Goal: Task Accomplishment & Management: Use online tool/utility

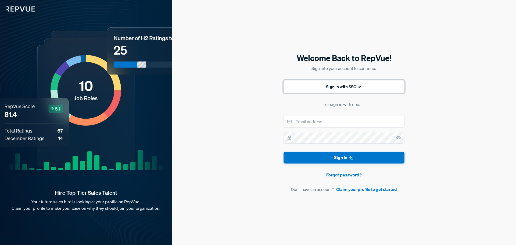
click at [359, 86] on icon at bounding box center [360, 86] width 4 height 4
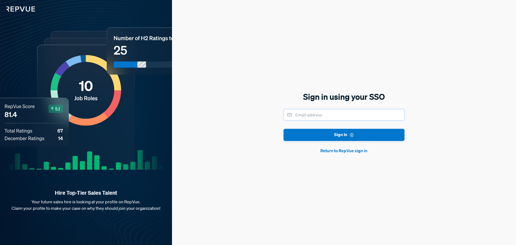
click at [353, 114] on input "email" at bounding box center [343, 115] width 121 height 12
type input "kgupte@shamrocktradingcorp.com"
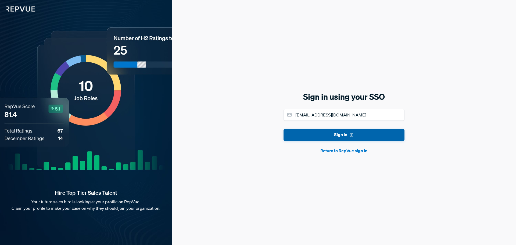
click at [351, 139] on button "Sign In" at bounding box center [343, 135] width 121 height 12
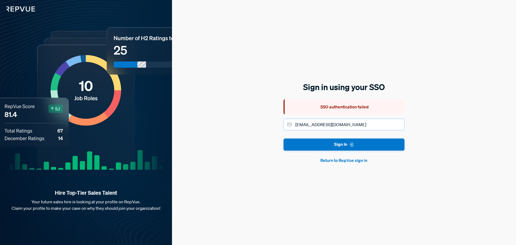
drag, startPoint x: 362, startPoint y: 125, endPoint x: 366, endPoint y: 124, distance: 3.8
click at [362, 125] on input "kgupte@shamrocktradingcorp.com" at bounding box center [343, 124] width 121 height 12
drag, startPoint x: 367, startPoint y: 124, endPoint x: 278, endPoint y: 131, distance: 88.7
click at [279, 126] on div "Sign in using your SSO SSO authentication failed kgupte@shamrocktradingcorp.com…" at bounding box center [344, 122] width 344 height 245
click at [346, 161] on button "Return to RepVue sign in" at bounding box center [343, 160] width 121 height 6
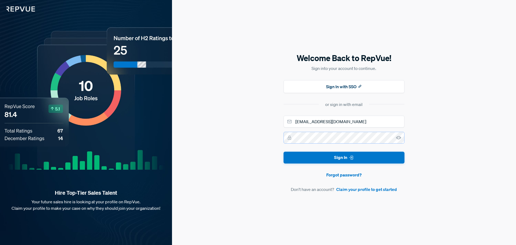
click at [283, 151] on button "Sign In" at bounding box center [343, 157] width 121 height 12
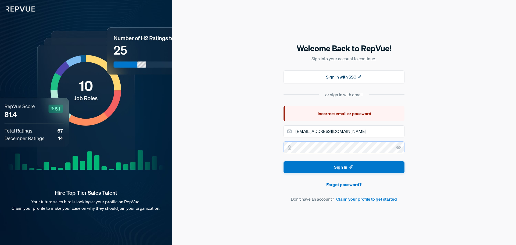
click at [400, 147] on div at bounding box center [343, 147] width 121 height 12
click at [397, 147] on icon at bounding box center [398, 146] width 5 height 5
click at [350, 184] on link "Forgot password?" at bounding box center [343, 184] width 121 height 6
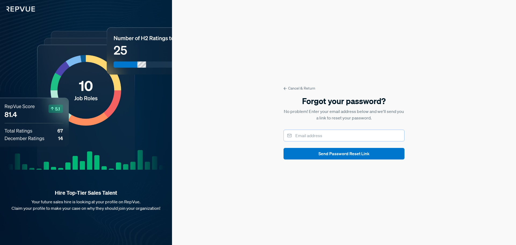
click at [326, 138] on input "email" at bounding box center [343, 135] width 121 height 12
type input "kgupte@shamrocktradingcorp.com"
click at [345, 158] on button "Send Password Reset Link" at bounding box center [343, 154] width 121 height 12
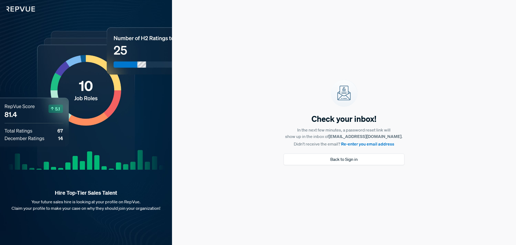
click at [379, 145] on link "Re-enter you email address" at bounding box center [367, 143] width 53 height 5
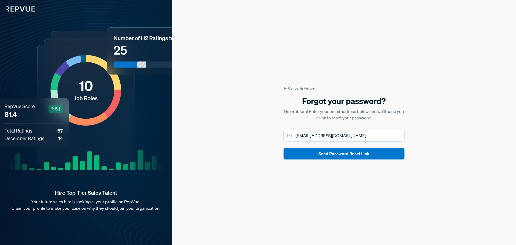
drag, startPoint x: 309, startPoint y: 135, endPoint x: 298, endPoint y: 137, distance: 10.6
click at [298, 137] on input "kgupte@shamrocktradingcorp.com" at bounding box center [343, 135] width 121 height 12
type input "[EMAIL_ADDRESS][DOMAIN_NAME]"
click at [283, 148] on button "Send Password Reset Link" at bounding box center [343, 154] width 121 height 12
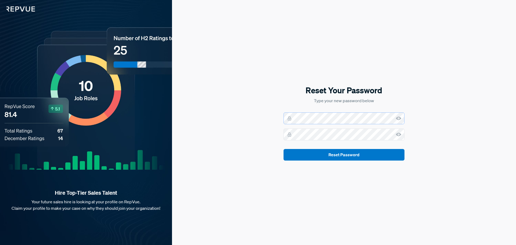
click at [400, 118] on div at bounding box center [343, 118] width 121 height 12
click at [396, 119] on icon at bounding box center [398, 117] width 5 height 5
click at [398, 134] on icon at bounding box center [398, 134] width 5 height 5
click at [373, 147] on form "Reset Password" at bounding box center [343, 136] width 121 height 48
click at [371, 153] on button "Reset Password" at bounding box center [343, 155] width 121 height 12
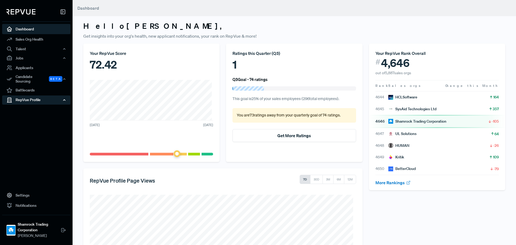
click at [57, 97] on div "RepVue Profile" at bounding box center [36, 99] width 68 height 9
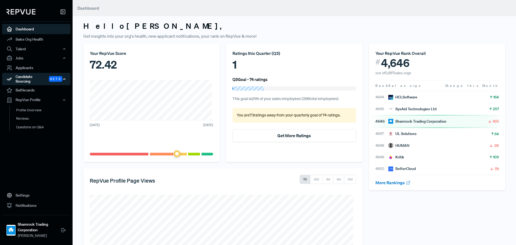
click at [62, 76] on div "Candidate Sourcing Beta" at bounding box center [36, 79] width 68 height 12
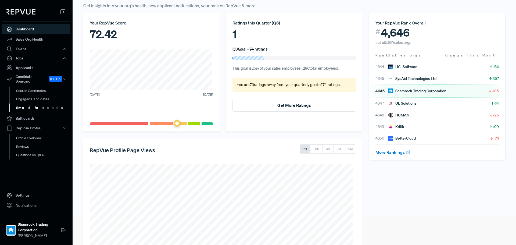
scroll to position [27, 0]
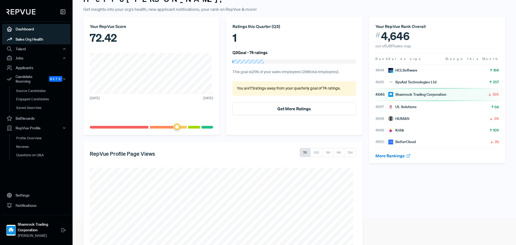
click at [34, 41] on link "Sales Org Health" at bounding box center [36, 39] width 68 height 10
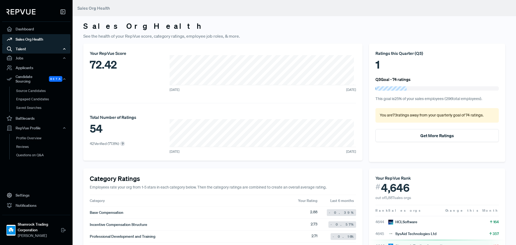
click at [32, 52] on div "Talent" at bounding box center [36, 48] width 68 height 9
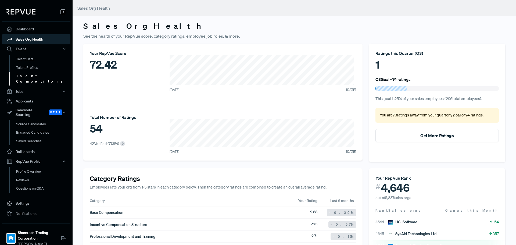
click at [27, 75] on link "Talent Competitors" at bounding box center [43, 79] width 68 height 14
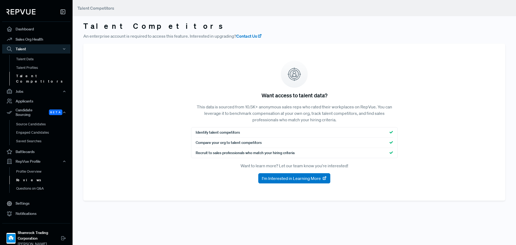
click at [25, 176] on link "Reviews" at bounding box center [43, 180] width 68 height 9
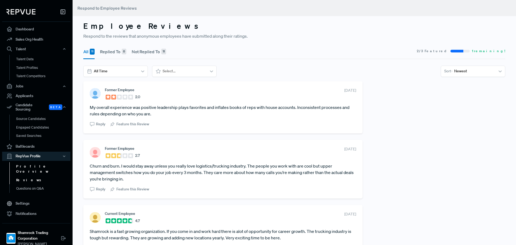
click at [24, 163] on link "Profile Overview" at bounding box center [43, 169] width 68 height 14
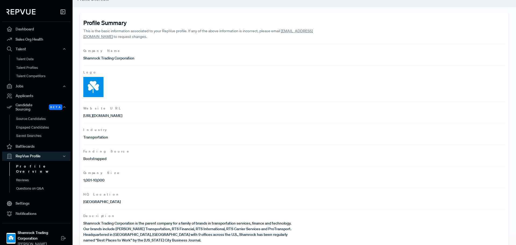
scroll to position [18, 0]
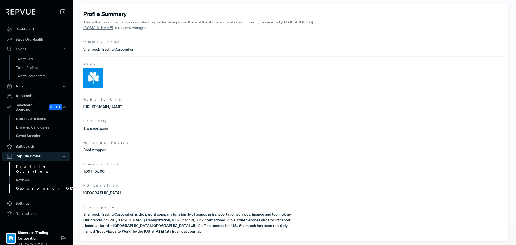
click at [37, 184] on link "Questions on Q&A" at bounding box center [43, 188] width 68 height 9
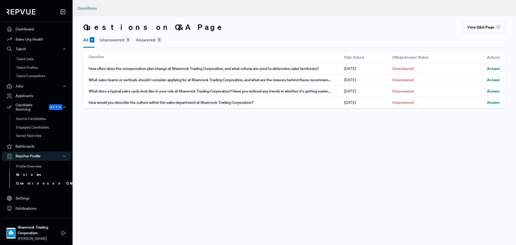
click at [33, 171] on link "Reviews" at bounding box center [43, 174] width 68 height 9
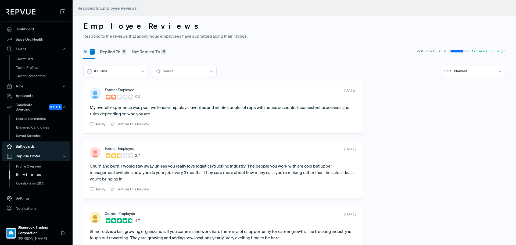
click at [31, 141] on link "Battlecards" at bounding box center [36, 146] width 68 height 10
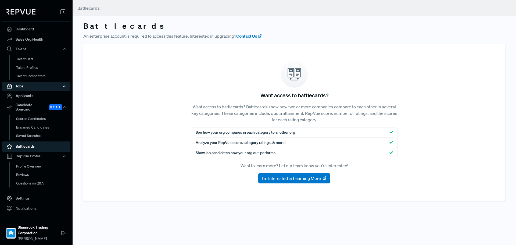
click at [42, 88] on div "Jobs" at bounding box center [36, 86] width 68 height 9
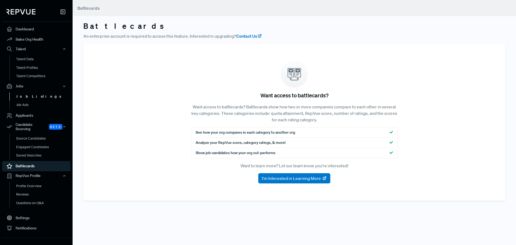
click at [38, 97] on link "Job Listings" at bounding box center [43, 96] width 68 height 9
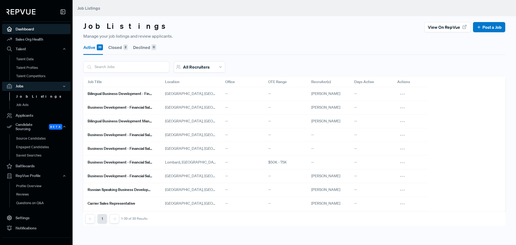
click at [31, 31] on link "Dashboard" at bounding box center [36, 29] width 68 height 10
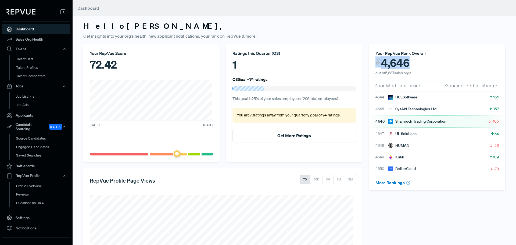
drag, startPoint x: 375, startPoint y: 61, endPoint x: 422, endPoint y: 65, distance: 46.9
click at [421, 63] on div "# 4,646" at bounding box center [436, 62] width 123 height 13
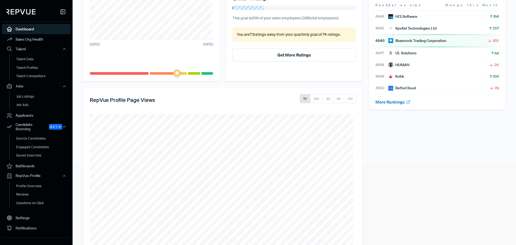
scroll to position [96, 0]
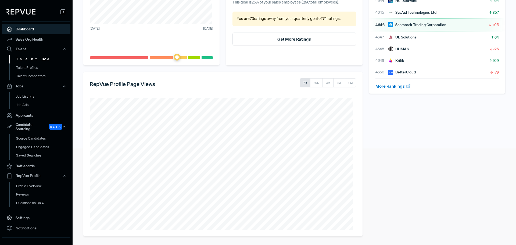
click at [28, 56] on link "Talent Data" at bounding box center [43, 59] width 68 height 9
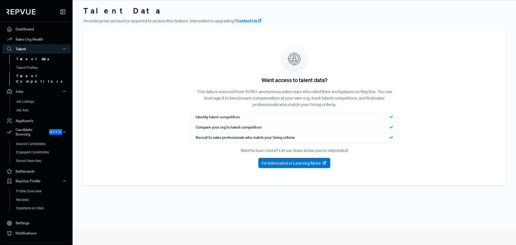
click at [35, 78] on link "Talent Competitors" at bounding box center [43, 79] width 68 height 14
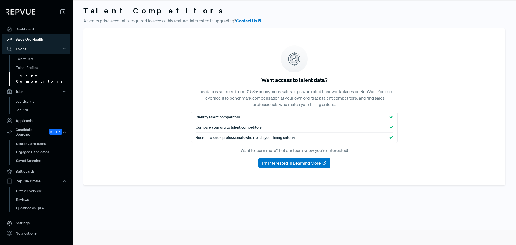
click at [33, 40] on link "Sales Org Health" at bounding box center [36, 39] width 68 height 10
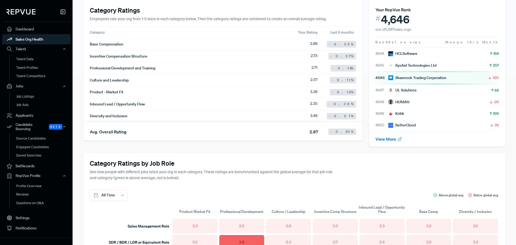
scroll to position [230, 0]
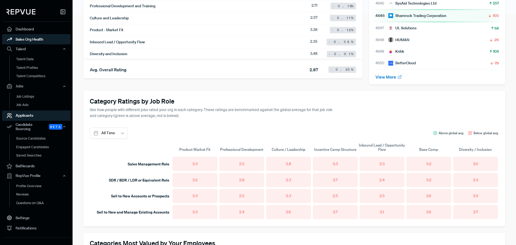
click at [23, 118] on link "Applicants" at bounding box center [36, 115] width 68 height 10
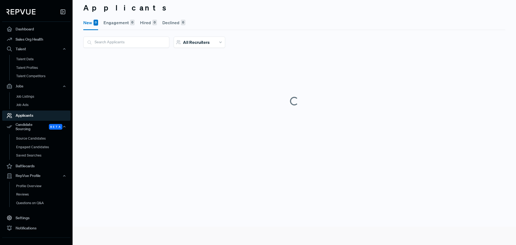
scroll to position [15, 0]
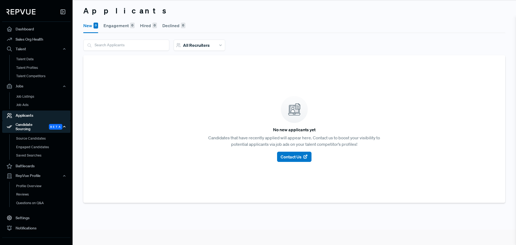
click at [26, 127] on div "Candidate Sourcing Beta" at bounding box center [36, 127] width 68 height 12
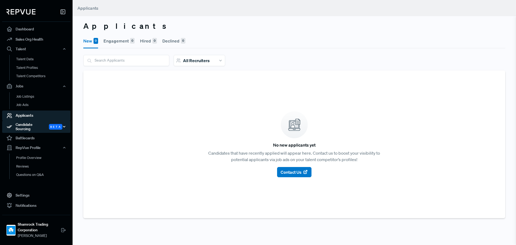
click at [27, 124] on div "Candidate Sourcing Beta" at bounding box center [36, 127] width 68 height 12
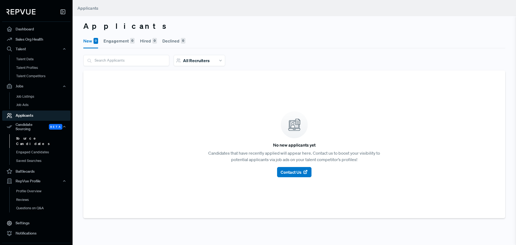
click at [24, 135] on link "Source Candidates" at bounding box center [43, 141] width 68 height 14
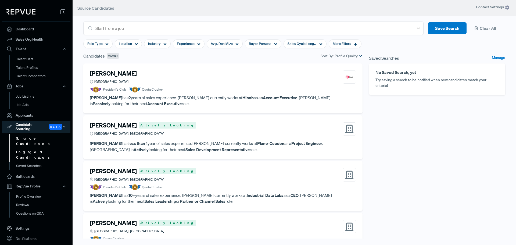
click at [31, 148] on link "Engaged Candidates" at bounding box center [43, 155] width 68 height 14
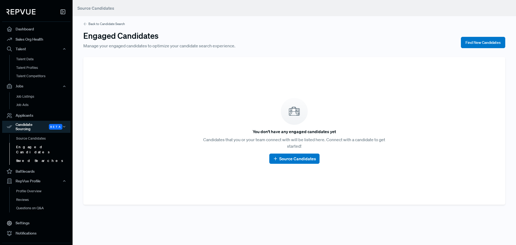
click at [30, 156] on link "Saved Searches" at bounding box center [43, 160] width 68 height 9
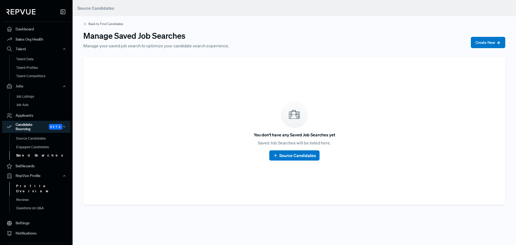
click at [26, 184] on link "Profile Overview" at bounding box center [43, 189] width 68 height 14
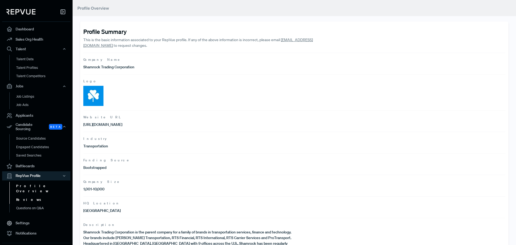
click at [30, 195] on link "Reviews" at bounding box center [43, 199] width 68 height 9
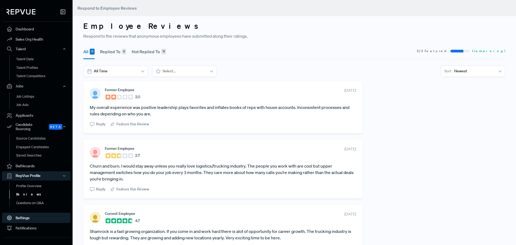
click at [11, 215] on icon at bounding box center [9, 218] width 6 height 6
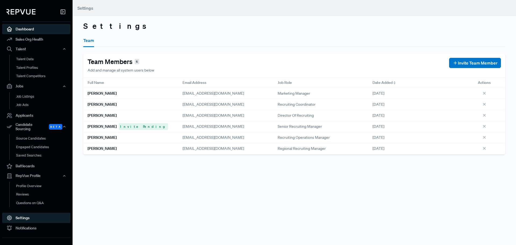
click at [33, 30] on link "Dashboard" at bounding box center [36, 29] width 68 height 10
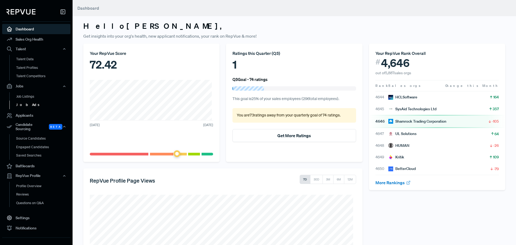
click at [22, 104] on link "Job Ads" at bounding box center [43, 104] width 68 height 9
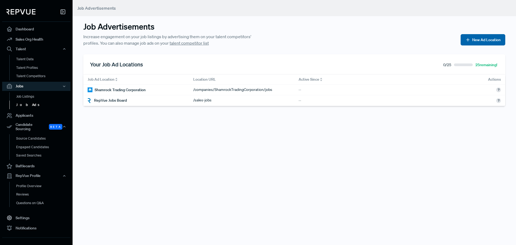
click at [484, 42] on button "New Ad Location" at bounding box center [482, 39] width 45 height 11
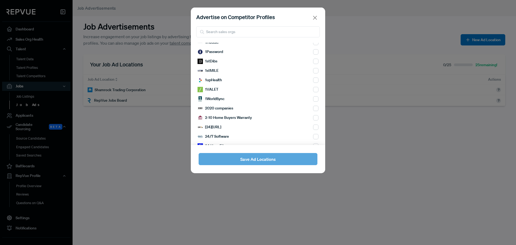
scroll to position [106, 0]
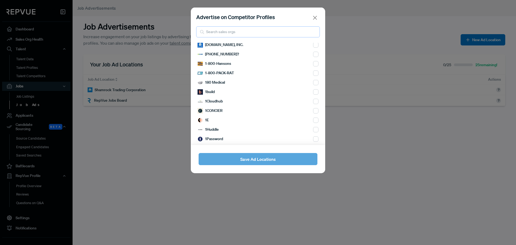
click at [236, 30] on input "search" at bounding box center [258, 31] width 124 height 11
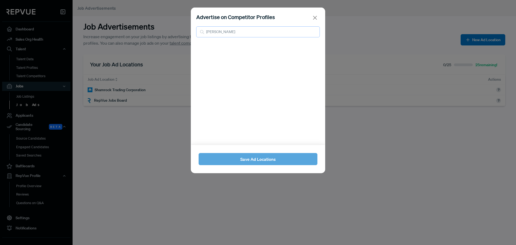
scroll to position [0, 0]
click at [208, 34] on input "[PERSON_NAME]" at bounding box center [258, 31] width 124 height 11
click at [230, 33] on input "[PERSON_NAME]" at bounding box center [258, 31] width 124 height 11
type input "c"
type input "C.H"
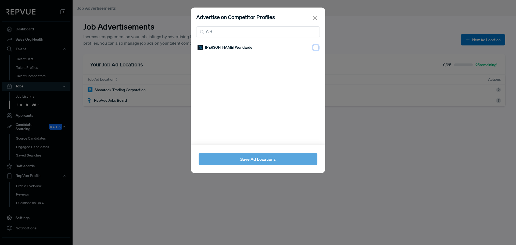
click at [314, 48] on input "checkbox" at bounding box center [315, 47] width 5 height 5
checkbox input "true"
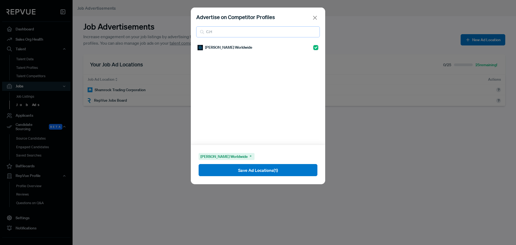
click at [248, 32] on input "C.H" at bounding box center [258, 31] width 124 height 11
type input "C"
type input "TQL"
click at [309, 46] on div "Total Quality Logistics (TQL)" at bounding box center [257, 47] width 121 height 9
click at [313, 49] on input "checkbox" at bounding box center [315, 47] width 5 height 5
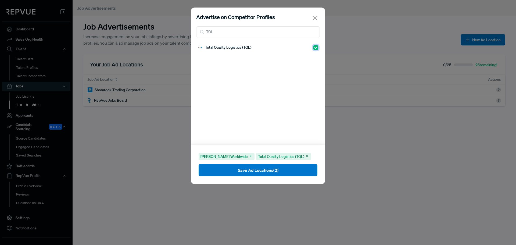
click at [313, 47] on input "checkbox" at bounding box center [315, 47] width 5 height 5
checkbox input "false"
click at [238, 33] on input "TQL" at bounding box center [258, 31] width 124 height 11
type input "T"
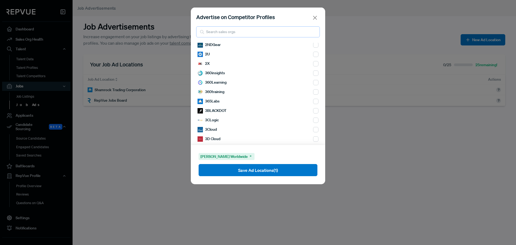
scroll to position [375, 0]
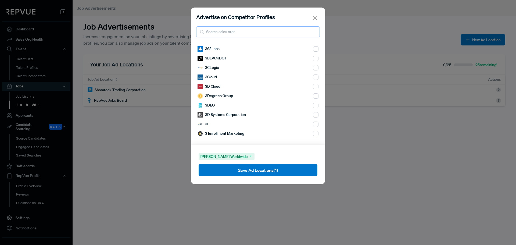
click at [260, 32] on input "search" at bounding box center [258, 31] width 124 height 11
click at [226, 36] on input "search" at bounding box center [258, 31] width 124 height 11
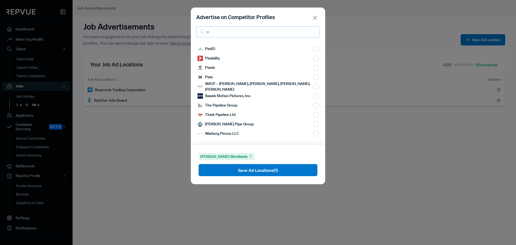
scroll to position [0, 0]
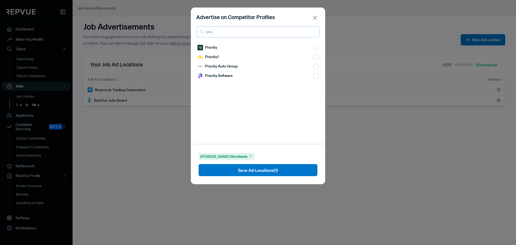
type input "prio"
click at [313, 50] on input "checkbox" at bounding box center [315, 47] width 5 height 5
checkbox input "true"
drag, startPoint x: 207, startPoint y: 33, endPoint x: 198, endPoint y: 32, distance: 9.2
click at [200, 32] on div "prio" at bounding box center [258, 31] width 124 height 11
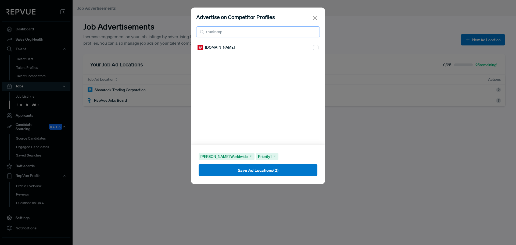
type input "truckstop"
click at [309, 47] on div "[DOMAIN_NAME]" at bounding box center [257, 47] width 121 height 9
click at [313, 47] on input "checkbox" at bounding box center [315, 47] width 5 height 5
checkbox input "true"
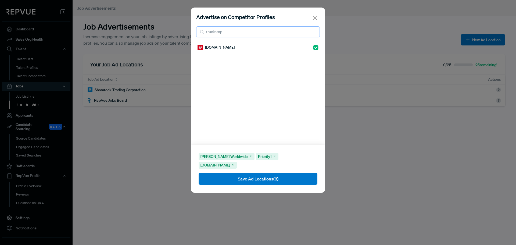
click at [240, 32] on input "truckstop" at bounding box center [258, 31] width 124 height 11
drag, startPoint x: 240, startPoint y: 32, endPoint x: 190, endPoint y: 32, distance: 50.0
click at [190, 32] on div "Advertise on Competitor Profiles truckstop [DOMAIN_NAME] [PERSON_NAME] Worldwid…" at bounding box center [258, 122] width 516 height 245
type input "total quality"
click at [313, 49] on input "checkbox" at bounding box center [315, 47] width 5 height 5
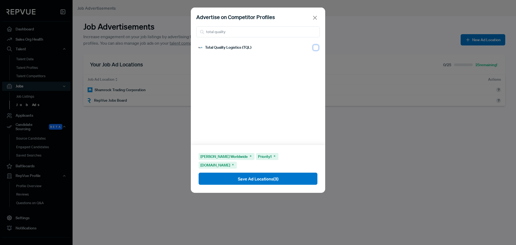
checkbox input "true"
click at [216, 33] on input "total quality" at bounding box center [258, 31] width 124 height 11
drag, startPoint x: 227, startPoint y: 30, endPoint x: 171, endPoint y: 29, distance: 55.9
click at [172, 30] on div "Advertise on Competitor Profiles total quality Total Quality Logistics (TQL) [P…" at bounding box center [258, 122] width 516 height 245
type input "Axle"
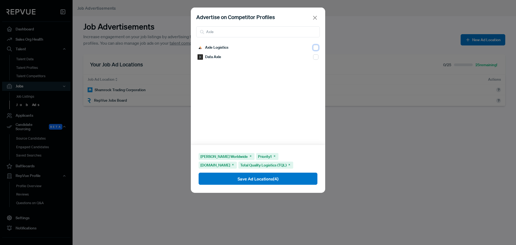
click at [313, 48] on input "checkbox" at bounding box center [315, 47] width 5 height 5
checkbox input "true"
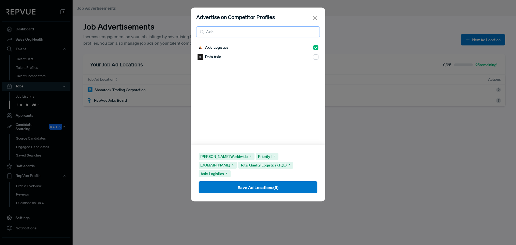
click at [213, 30] on input "Axle" at bounding box center [258, 31] width 124 height 11
type input "A"
type input "arrive log"
drag, startPoint x: 301, startPoint y: 41, endPoint x: 317, endPoint y: 49, distance: 18.1
click at [302, 42] on div "Advertise on Competitor Profiles arrive log" at bounding box center [258, 25] width 134 height 35
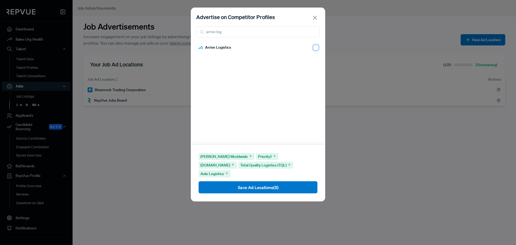
click at [313, 48] on input "checkbox" at bounding box center [315, 47] width 5 height 5
checkbox input "true"
click at [220, 32] on input "arrive log" at bounding box center [258, 31] width 124 height 11
drag, startPoint x: 225, startPoint y: 31, endPoint x: 192, endPoint y: 36, distance: 33.9
click at [192, 36] on div "Advertise on Competitor Profiles arrive log" at bounding box center [258, 25] width 134 height 35
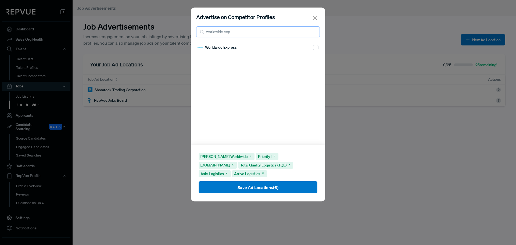
type input "worldwide exp"
click at [313, 49] on input "checkbox" at bounding box center [315, 47] width 5 height 5
checkbox input "true"
drag, startPoint x: 255, startPoint y: 34, endPoint x: 162, endPoint y: 36, distance: 92.7
click at [167, 35] on div "Advertise on Competitor Profiles worldwide exp Worldwide Express [PERSON_NAME] …" at bounding box center [258, 122] width 516 height 245
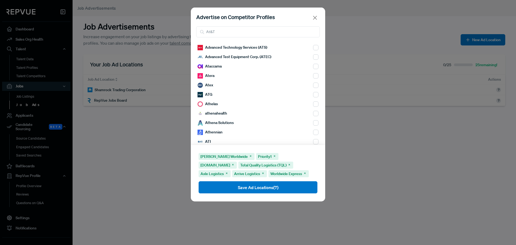
scroll to position [27, 0]
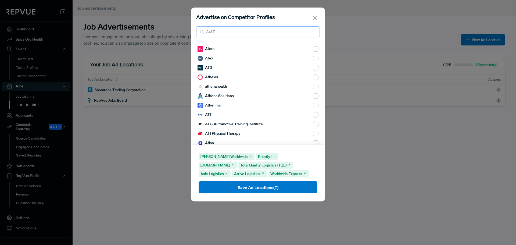
click at [226, 31] on input "At&T" at bounding box center [258, 31] width 124 height 11
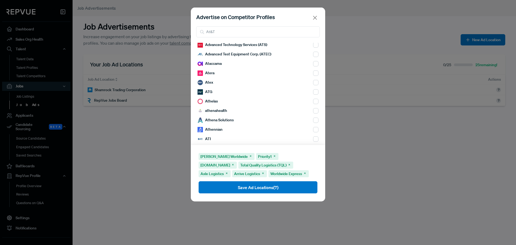
scroll to position [0, 0]
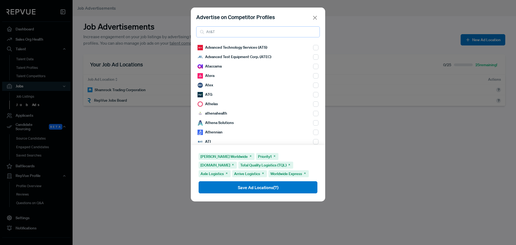
click at [219, 36] on input "At&T" at bounding box center [258, 31] width 124 height 11
type input "A"
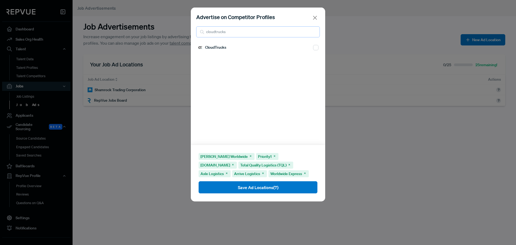
type input "cloudtrucks"
click at [313, 48] on input "checkbox" at bounding box center [315, 47] width 5 height 5
checkbox input "true"
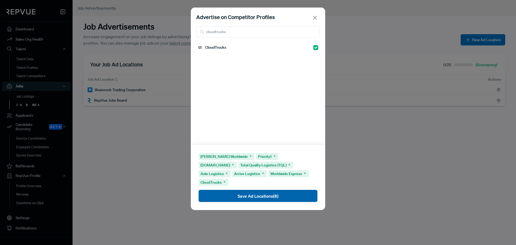
click at [238, 190] on button "Save Ad Locations (8)" at bounding box center [257, 196] width 119 height 12
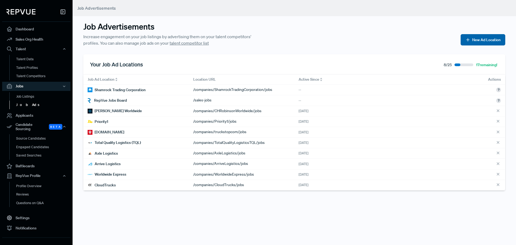
click at [473, 41] on button "New Ad Location" at bounding box center [482, 39] width 45 height 11
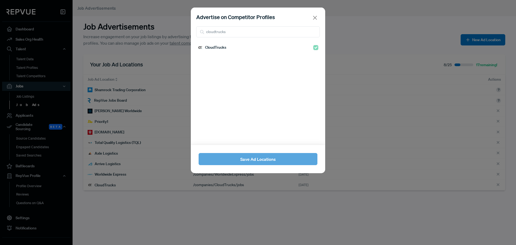
click at [313, 48] on div at bounding box center [315, 47] width 5 height 6
click at [226, 28] on input "cloudtrucks" at bounding box center [258, 31] width 124 height 11
drag, startPoint x: 228, startPoint y: 29, endPoint x: 184, endPoint y: 30, distance: 44.1
click at [187, 31] on div "Advertise on Competitor Profiles cloudtrucks CloudTrucks Save Ad Locations" at bounding box center [258, 122] width 516 height 245
type input "[PERSON_NAME]"
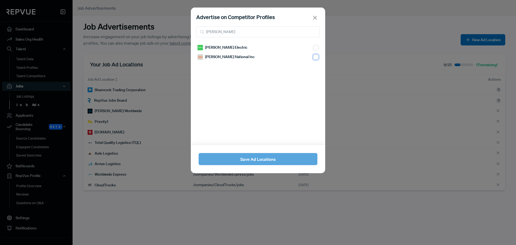
click at [313, 50] on input "checkbox" at bounding box center [315, 47] width 5 height 5
checkbox input "true"
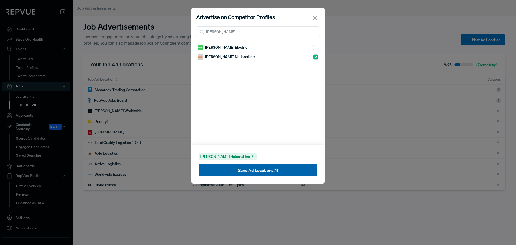
click at [265, 169] on button "Save Ad Locations (1)" at bounding box center [257, 170] width 119 height 12
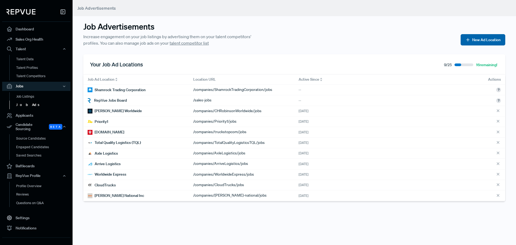
click at [482, 41] on button "New Ad Location" at bounding box center [482, 39] width 45 height 11
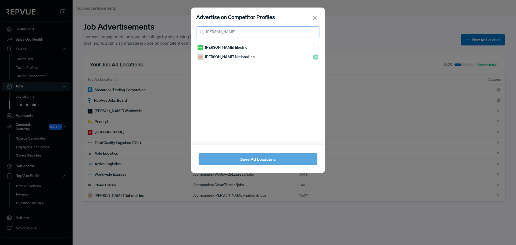
click at [237, 31] on input "[PERSON_NAME]" at bounding box center [258, 31] width 124 height 11
drag, startPoint x: 237, startPoint y: 31, endPoint x: 187, endPoint y: 33, distance: 49.7
click at [187, 33] on div "Advertise on Competitor Profiles [PERSON_NAME] [PERSON_NAME] Electric [PERSON_N…" at bounding box center [258, 122] width 516 height 245
type input "adp"
click at [308, 48] on div "ADP" at bounding box center [257, 47] width 121 height 9
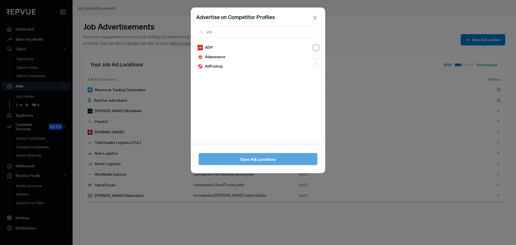
click at [313, 45] on input "checkbox" at bounding box center [315, 47] width 5 height 5
checkbox input "true"
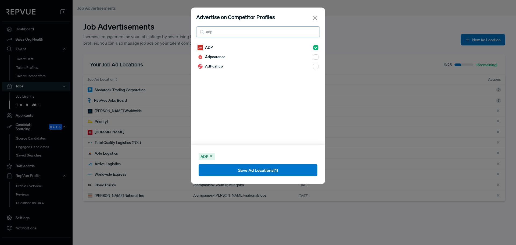
drag, startPoint x: 214, startPoint y: 34, endPoint x: 198, endPoint y: 34, distance: 15.8
click at [198, 34] on input "adp" at bounding box center [258, 31] width 124 height 11
type input "comcast"
click at [313, 50] on input "checkbox" at bounding box center [315, 47] width 5 height 5
checkbox input "true"
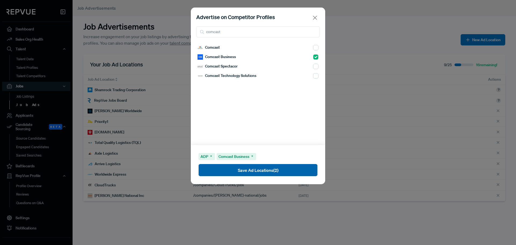
click at [251, 171] on button "Save Ad Locations (2)" at bounding box center [257, 170] width 119 height 12
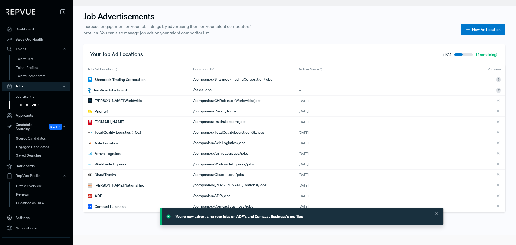
scroll to position [15, 0]
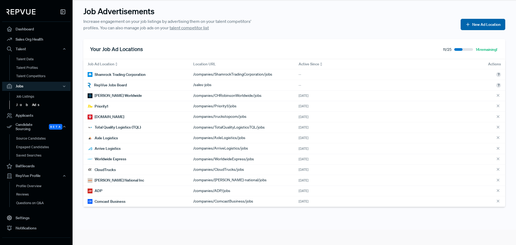
click at [472, 27] on button "New Ad Location" at bounding box center [482, 24] width 45 height 11
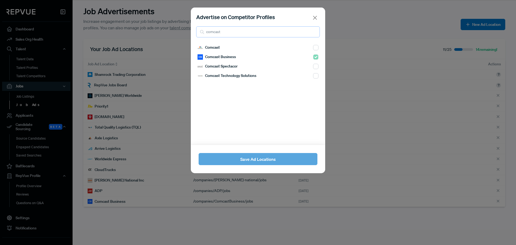
click at [243, 33] on input "comcast" at bounding box center [258, 31] width 124 height 11
drag, startPoint x: 243, startPoint y: 33, endPoint x: 208, endPoint y: 35, distance: 35.5
click at [208, 35] on input "comcast" at bounding box center [258, 31] width 124 height 11
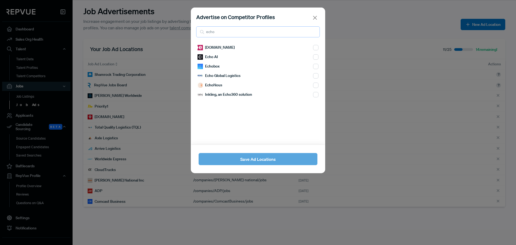
type input "echo"
click at [313, 50] on input "checkbox" at bounding box center [315, 47] width 5 height 5
checkbox input "true"
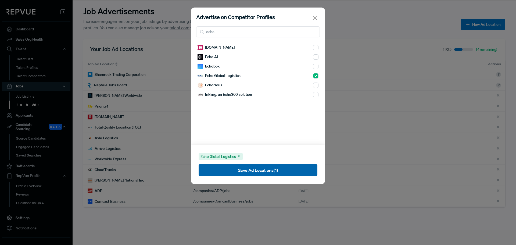
click at [240, 169] on button "Save Ad Locations (1)" at bounding box center [257, 170] width 119 height 12
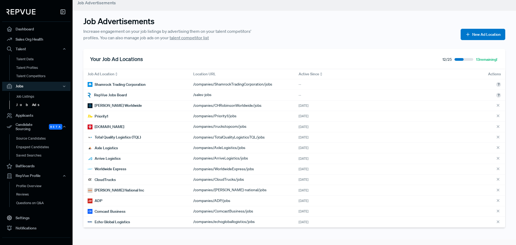
scroll to position [0, 0]
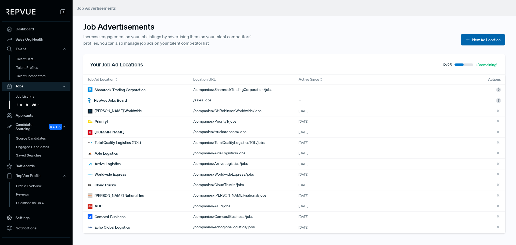
click at [477, 37] on button "New Ad Location" at bounding box center [482, 39] width 45 height 11
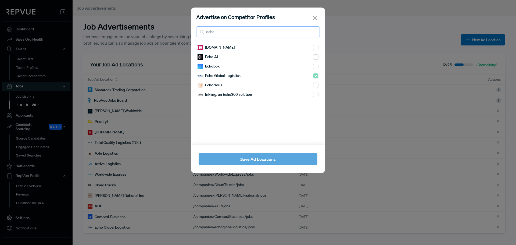
click at [226, 30] on input "echo" at bounding box center [258, 31] width 124 height 11
type input "e"
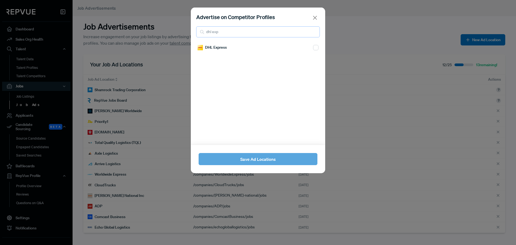
type input "dhl exp"
click at [313, 49] on input "checkbox" at bounding box center [315, 47] width 5 height 5
checkbox input "true"
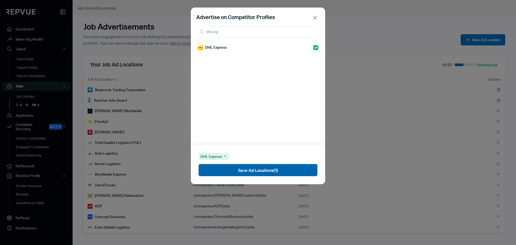
click at [277, 172] on button "Save Ad Locations (1)" at bounding box center [257, 170] width 119 height 12
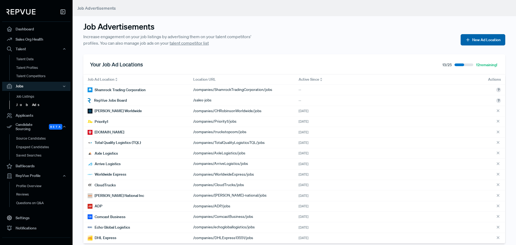
click at [489, 44] on button "New Ad Location" at bounding box center [482, 39] width 45 height 11
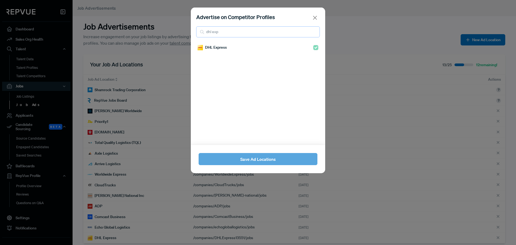
drag, startPoint x: 219, startPoint y: 35, endPoint x: 200, endPoint y: 32, distance: 19.0
click at [200, 32] on div "dhl exp" at bounding box center [258, 31] width 124 height 11
type input "american express"
click at [313, 46] on input "checkbox" at bounding box center [315, 47] width 5 height 5
checkbox input "true"
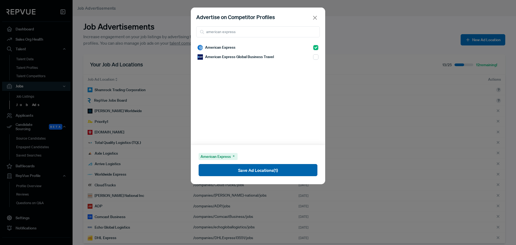
click at [264, 175] on button "Save Ad Locations (1)" at bounding box center [257, 170] width 119 height 12
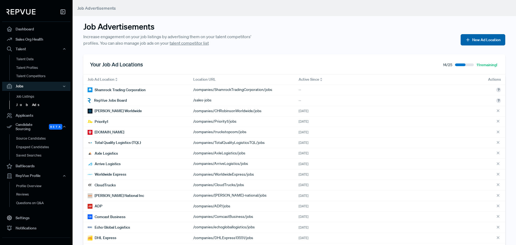
click at [487, 44] on button "New Ad Location" at bounding box center [482, 39] width 45 height 11
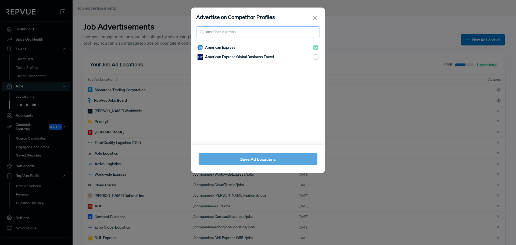
click at [232, 32] on input "american express" at bounding box center [258, 31] width 124 height 11
drag, startPoint x: 250, startPoint y: 30, endPoint x: 138, endPoint y: 20, distance: 112.1
click at [138, 21] on div "Advertise on Competitor Profiles american express American Express American Exp…" at bounding box center [258, 122] width 516 height 245
type input "relay pay"
click at [313, 48] on input "checkbox" at bounding box center [315, 47] width 5 height 5
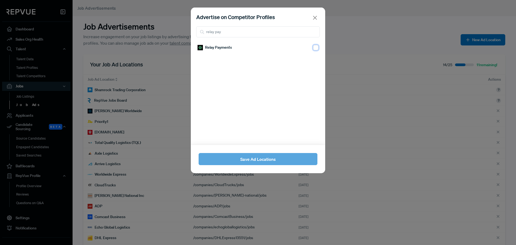
checkbox input "true"
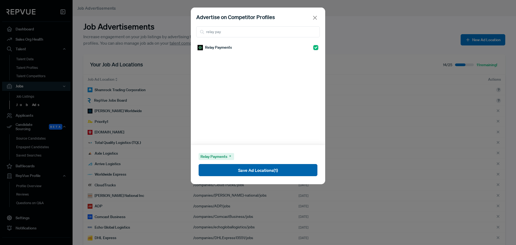
click at [263, 170] on button "Save Ad Locations (1)" at bounding box center [257, 170] width 119 height 12
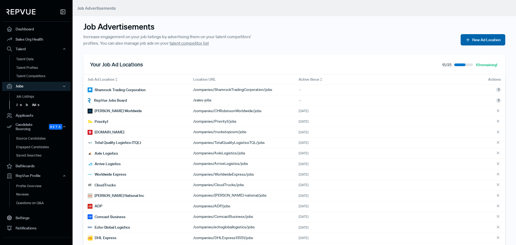
click at [484, 42] on button "New Ad Location" at bounding box center [482, 39] width 45 height 11
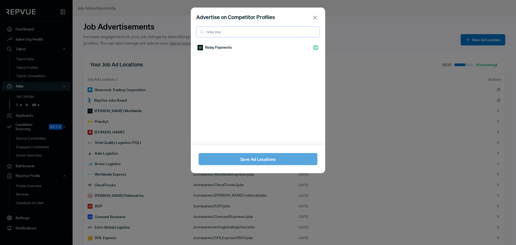
click at [231, 33] on input "relay pay" at bounding box center [258, 31] width 124 height 11
type input "r"
type input "PLS"
click at [313, 47] on input "checkbox" at bounding box center [315, 47] width 5 height 5
checkbox input "true"
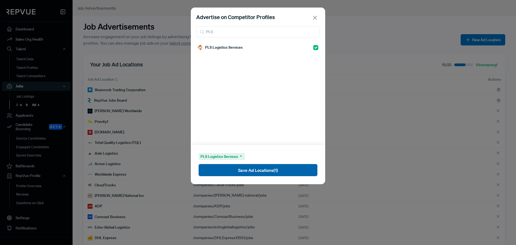
click at [267, 171] on button "Save Ad Locations (1)" at bounding box center [257, 170] width 119 height 12
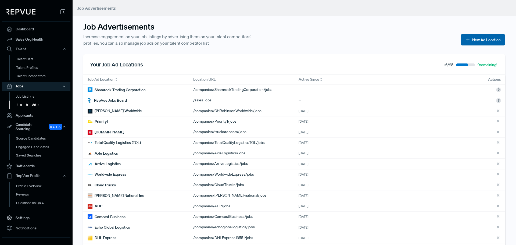
click at [475, 44] on button "New Ad Location" at bounding box center [482, 39] width 45 height 11
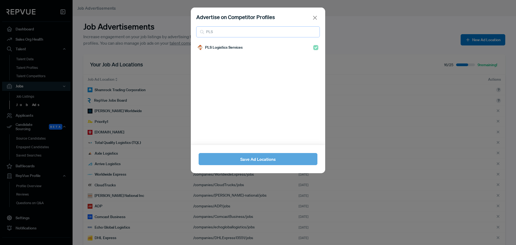
drag, startPoint x: 217, startPoint y: 37, endPoint x: 191, endPoint y: 38, distance: 26.1
click at [191, 38] on div "Advertise on Competitor Profiles PLS" at bounding box center [258, 25] width 134 height 35
type input "OTR solutions"
click at [313, 48] on input "checkbox" at bounding box center [315, 47] width 5 height 5
checkbox input "true"
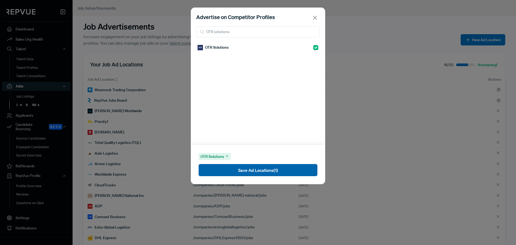
click at [258, 169] on button "Save Ad Locations (1)" at bounding box center [257, 170] width 119 height 12
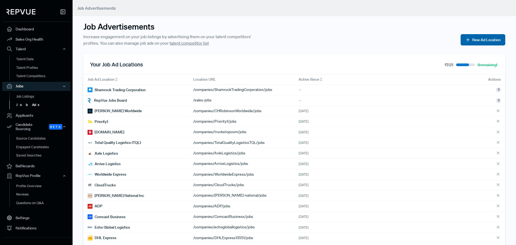
click at [472, 38] on button "New Ad Location" at bounding box center [482, 39] width 45 height 11
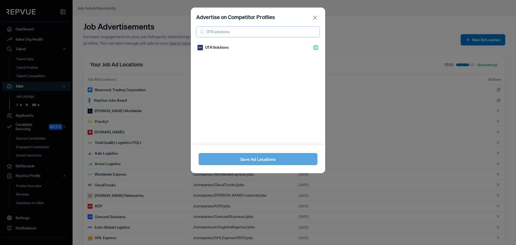
click at [273, 34] on input "OTR solutions" at bounding box center [258, 31] width 124 height 11
type input "O"
type input "comdata"
click at [313, 49] on input "checkbox" at bounding box center [315, 47] width 5 height 5
checkbox input "true"
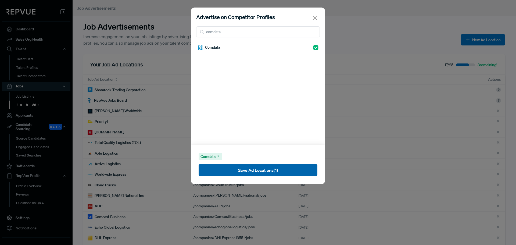
click at [260, 169] on button "Save Ad Locations (1)" at bounding box center [257, 170] width 119 height 12
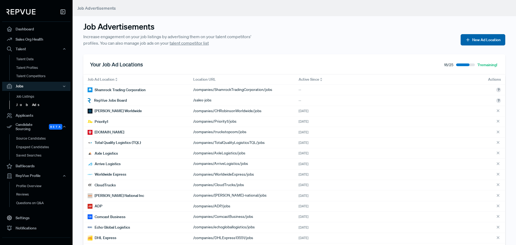
click at [486, 38] on button "New Ad Location" at bounding box center [482, 39] width 45 height 11
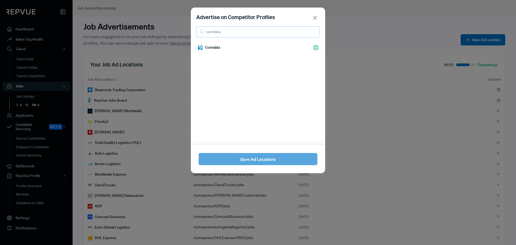
drag, startPoint x: 247, startPoint y: 34, endPoint x: 175, endPoint y: 33, distance: 72.3
click at [175, 33] on div "Advertise on Competitor Profiles comdata Comdata Save Ad Locations" at bounding box center [258, 122] width 516 height 245
drag, startPoint x: 260, startPoint y: 34, endPoint x: 178, endPoint y: 32, distance: 82.2
click at [178, 32] on div "Advertise on Competitor Profiles pilot flyin Pilot Flying J Save Ad Locations" at bounding box center [258, 122] width 516 height 245
type input "love'"
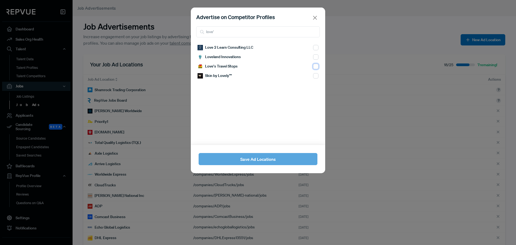
click at [313, 50] on input "checkbox" at bounding box center [315, 47] width 5 height 5
checkbox input "true"
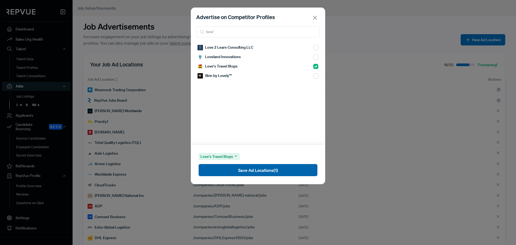
drag, startPoint x: 266, startPoint y: 172, endPoint x: 303, endPoint y: 170, distance: 37.1
click at [266, 172] on button "Save Ad Locations (1)" at bounding box center [257, 170] width 119 height 12
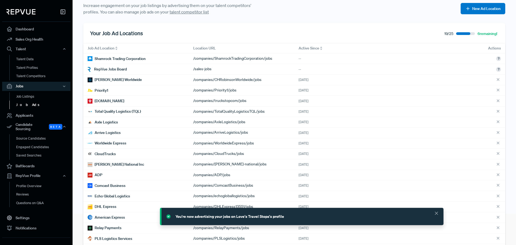
scroll to position [80, 0]
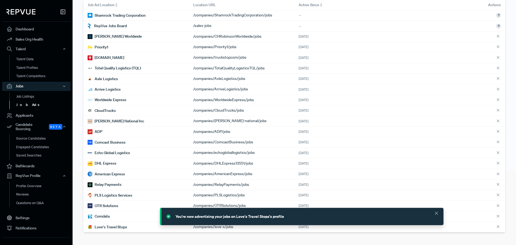
click at [286, 238] on div "Job Advertisements Increase engagement on your job listings by advertising them…" at bounding box center [294, 85] width 443 height 319
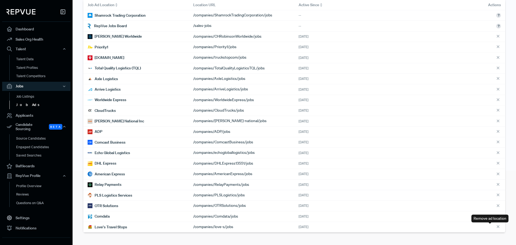
click at [496, 227] on icon at bounding box center [499, 227] width 6 height 6
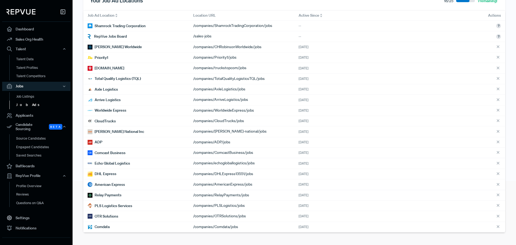
scroll to position [0, 0]
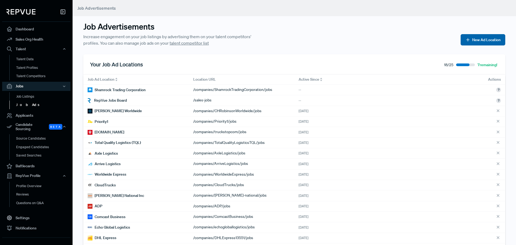
click at [485, 37] on button "New Ad Location" at bounding box center [482, 39] width 45 height 11
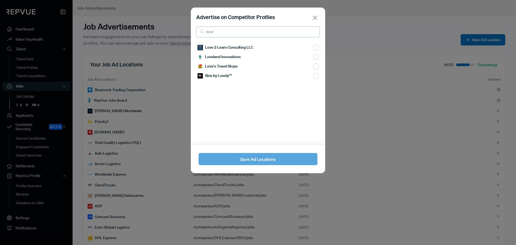
click at [238, 37] on input "love'" at bounding box center [258, 31] width 124 height 11
drag, startPoint x: 238, startPoint y: 37, endPoint x: 194, endPoint y: 34, distance: 44.1
click at [195, 35] on div "Advertise on Competitor Profiles love'" at bounding box center [258, 25] width 134 height 35
type input "JR capital"
click at [313, 49] on input "checkbox" at bounding box center [315, 47] width 5 height 5
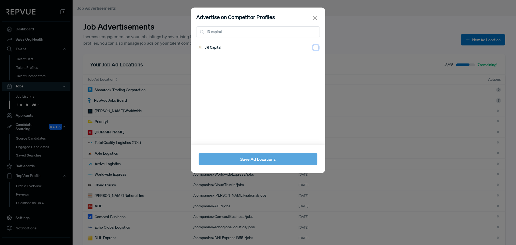
checkbox input "true"
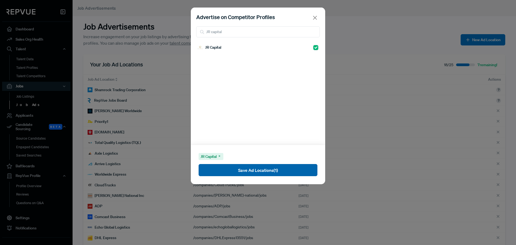
click at [244, 174] on button "Save Ad Locations (1)" at bounding box center [257, 170] width 119 height 12
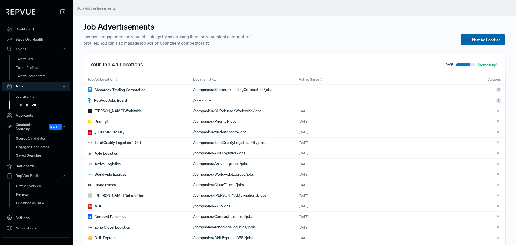
click at [486, 41] on button "New Ad Location" at bounding box center [482, 39] width 45 height 11
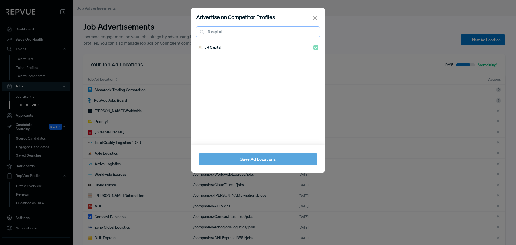
drag, startPoint x: 245, startPoint y: 30, endPoint x: 163, endPoint y: 26, distance: 82.3
click at [171, 27] on div "Advertise on Competitor Profiles JR capital JR Capital Save Ad Locations" at bounding box center [258, 122] width 516 height 245
type input "trucker path"
click at [313, 46] on input "checkbox" at bounding box center [315, 47] width 5 height 5
checkbox input "true"
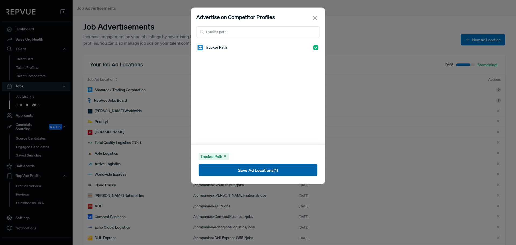
click at [256, 172] on button "Save Ad Locations (1)" at bounding box center [257, 170] width 119 height 12
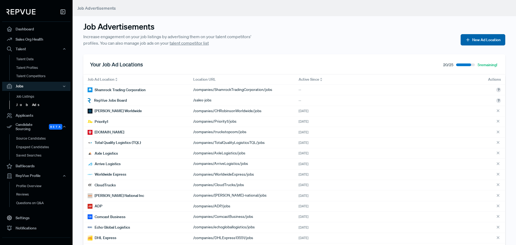
click at [476, 39] on button "New Ad Location" at bounding box center [482, 39] width 45 height 11
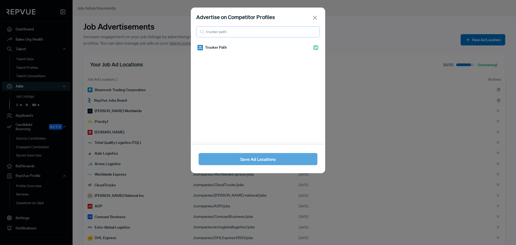
click at [269, 35] on input "trucker path" at bounding box center [258, 31] width 124 height 11
drag, startPoint x: 269, startPoint y: 35, endPoint x: 146, endPoint y: 31, distance: 123.4
click at [146, 31] on div "Advertise on Competitor Profiles trucker path Trucker Path Save Ad Locations" at bounding box center [258, 122] width 516 height 245
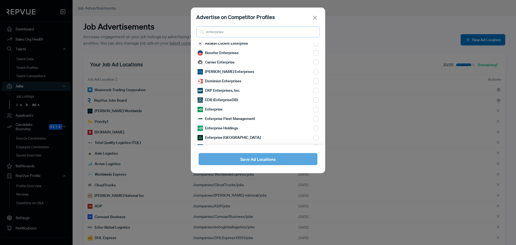
scroll to position [27, 0]
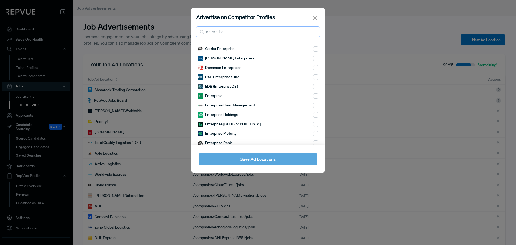
type input "enterprise"
click at [313, 23] on input "checkbox" at bounding box center [315, 20] width 5 height 5
checkbox input "true"
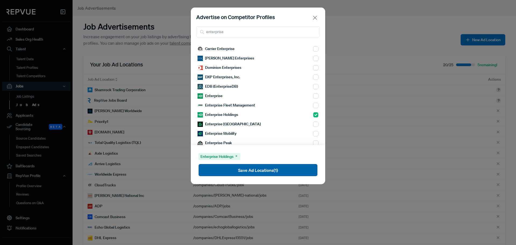
click at [279, 168] on button "Save Ad Locations (1)" at bounding box center [257, 170] width 119 height 12
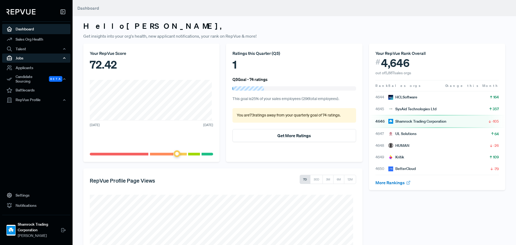
click at [32, 59] on div "Jobs" at bounding box center [36, 57] width 68 height 9
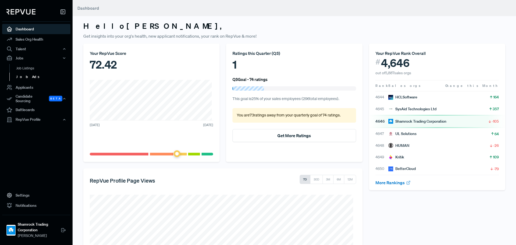
click at [24, 76] on link "Job Ads" at bounding box center [43, 77] width 68 height 9
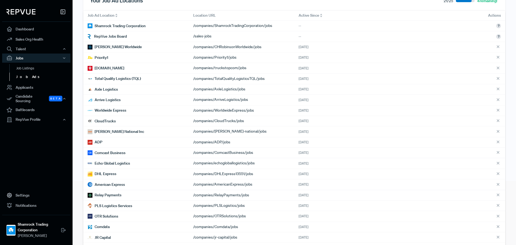
scroll to position [102, 0]
